Goal: Navigation & Orientation: Find specific page/section

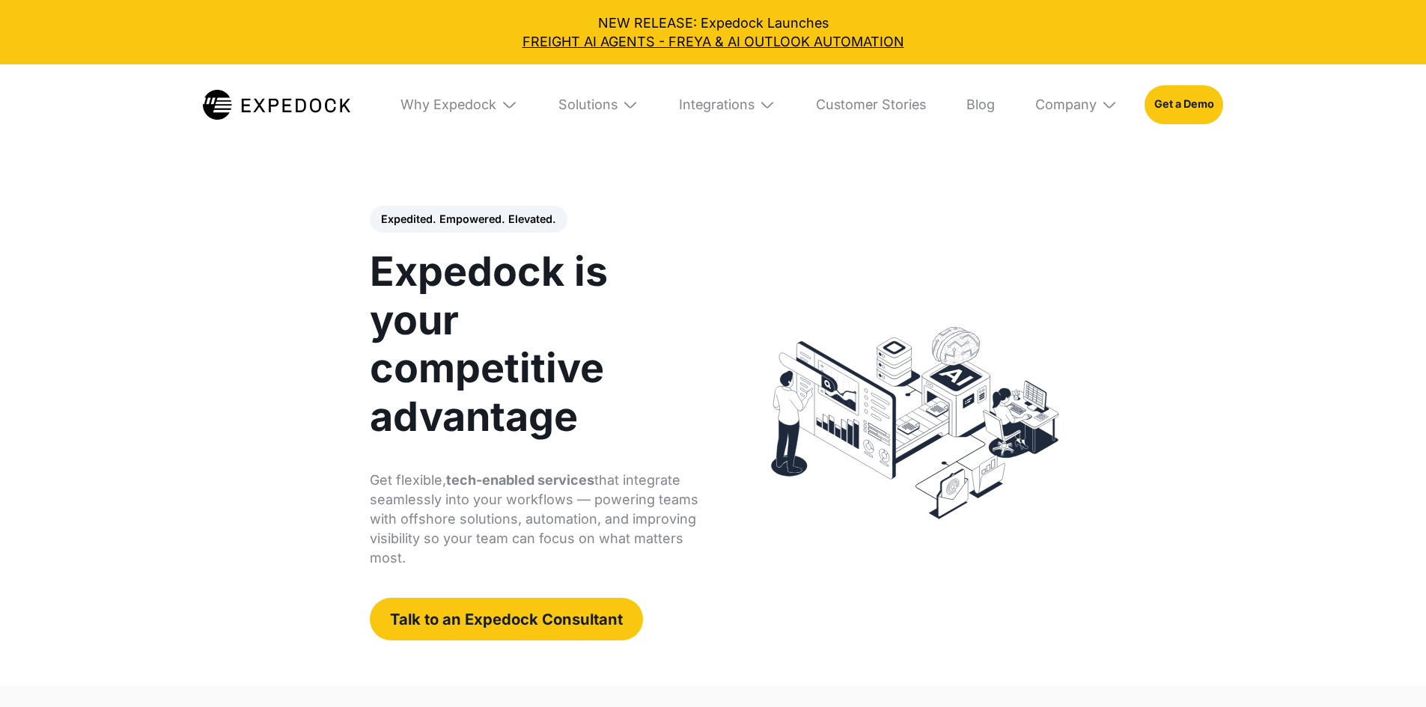
select select
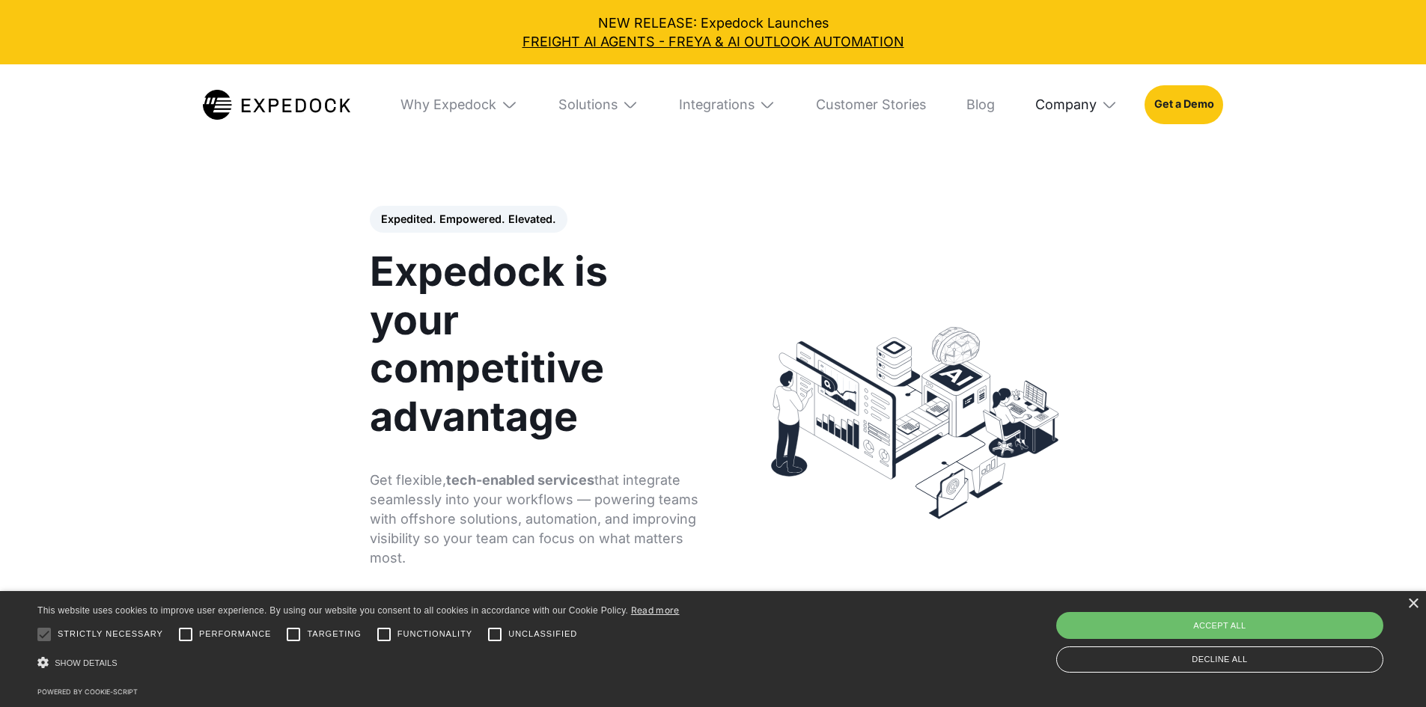
click at [1097, 97] on div "Company" at bounding box center [1065, 105] width 61 height 16
click at [1095, 269] on link "Careers" at bounding box center [1076, 253] width 109 height 43
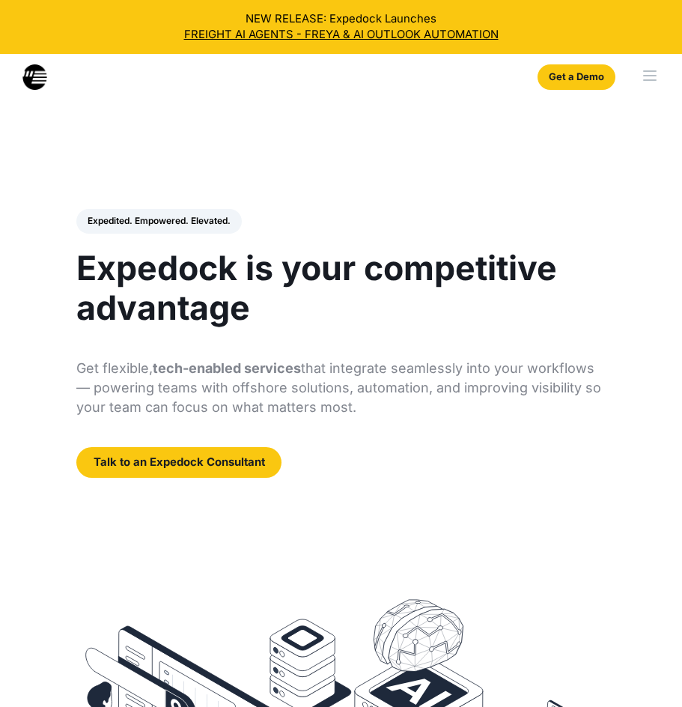
select select
